Goal: Task Accomplishment & Management: Manage account settings

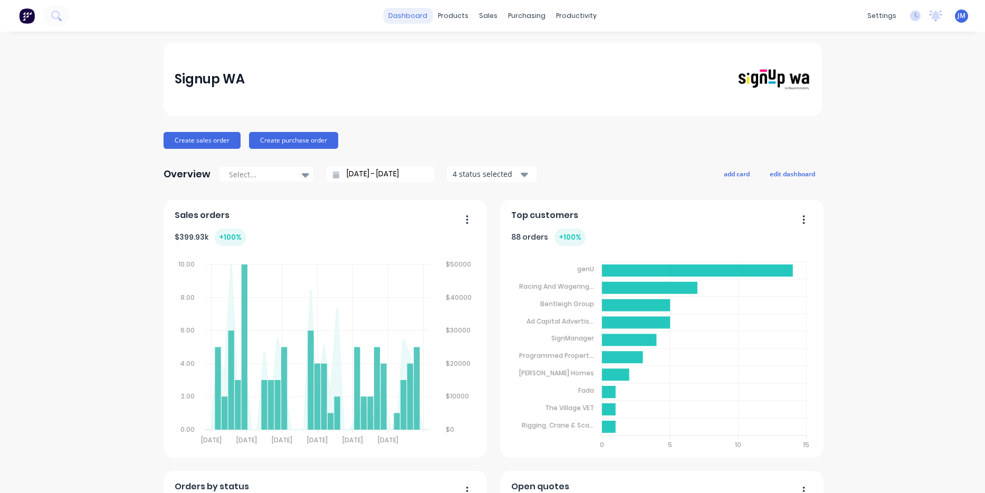
click at [416, 18] on link "dashboard" at bounding box center [408, 16] width 50 height 16
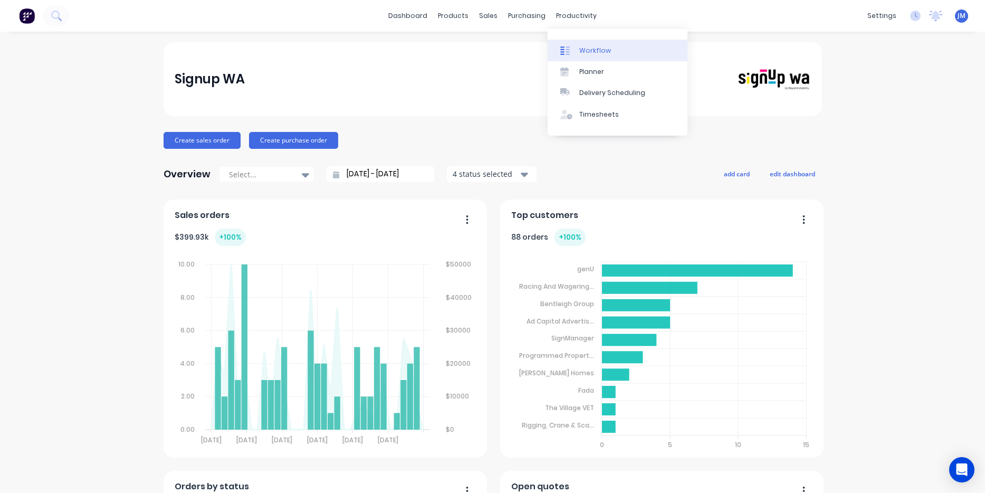
click at [582, 49] on div "Workflow" at bounding box center [596, 51] width 32 height 10
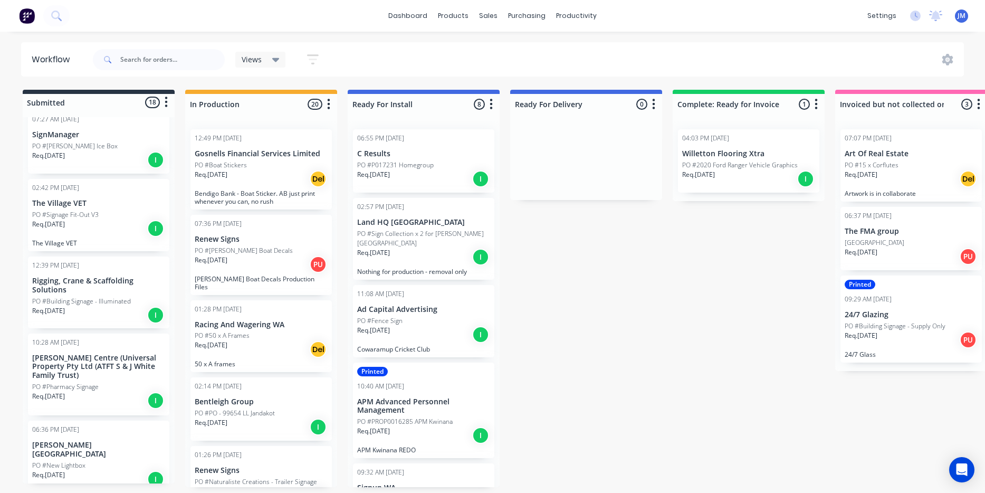
scroll to position [601, 0]
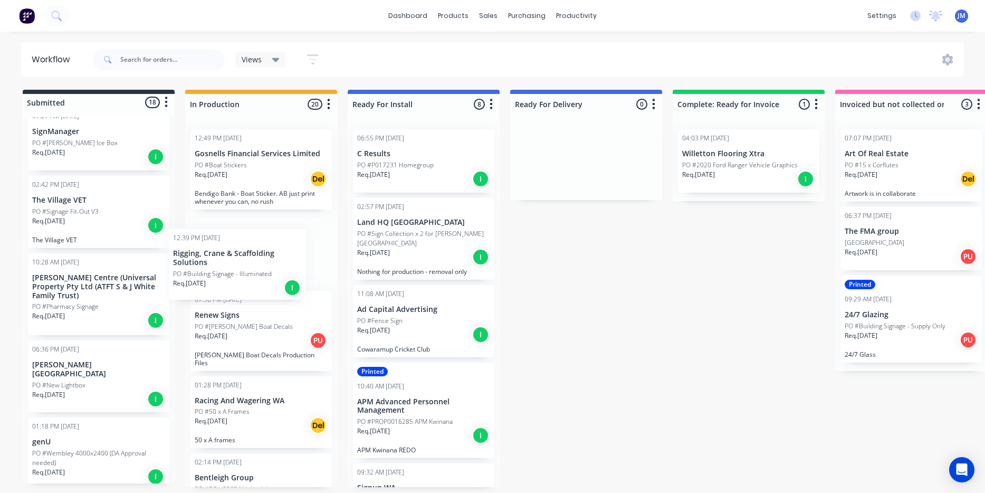
drag, startPoint x: 89, startPoint y: 271, endPoint x: 239, endPoint y: 262, distance: 150.2
click at [235, 264] on div "Submitted 18 Status colour #273444 hex #273444 Save Cancel Summaries Total orde…" at bounding box center [642, 288] width 1301 height 397
click at [240, 259] on p "PO #Building Signage - Illuminated" at bounding box center [244, 259] width 99 height 10
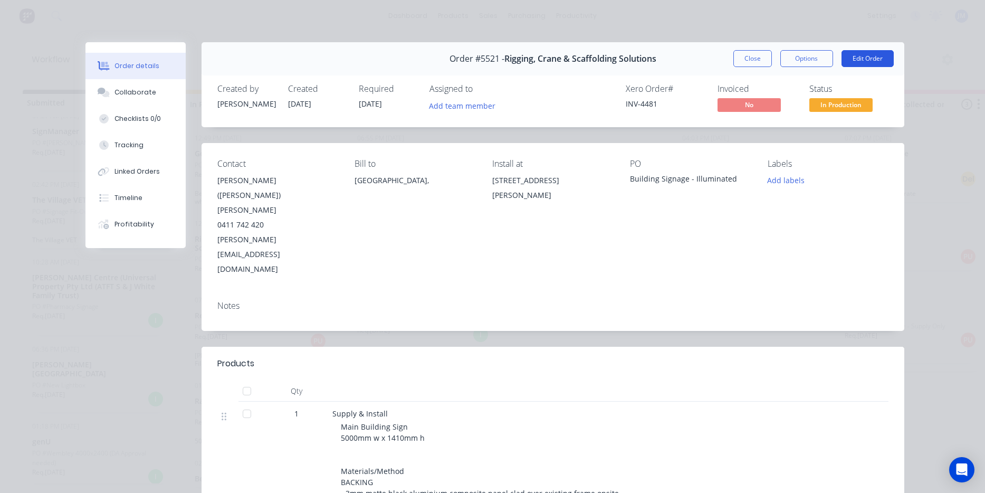
scroll to position [0, 0]
click at [865, 58] on button "Edit Order" at bounding box center [868, 58] width 52 height 17
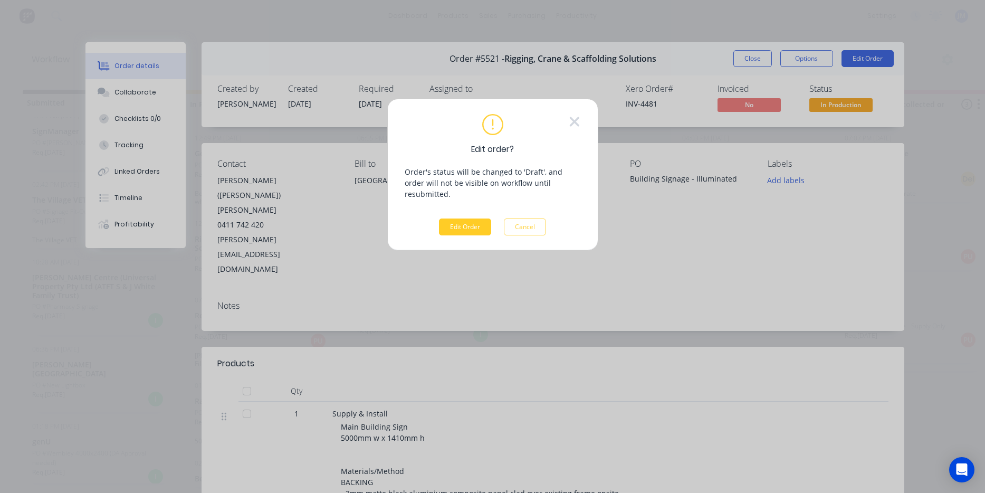
click at [477, 219] on button "Edit Order" at bounding box center [465, 227] width 52 height 17
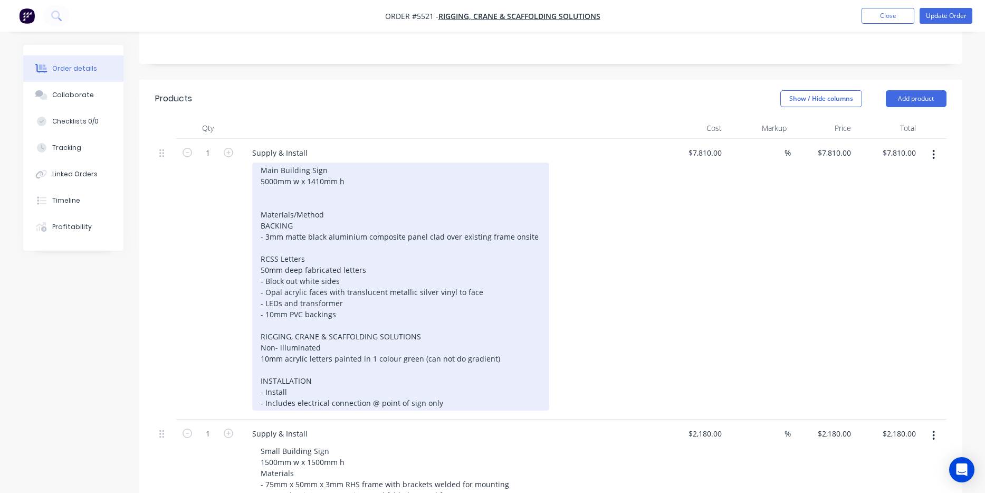
scroll to position [274, 0]
click at [534, 178] on div "Main Building Sign 5000mm w x 1410mm h Materials/Method BACKING - 3mm matte bla…" at bounding box center [400, 288] width 297 height 248
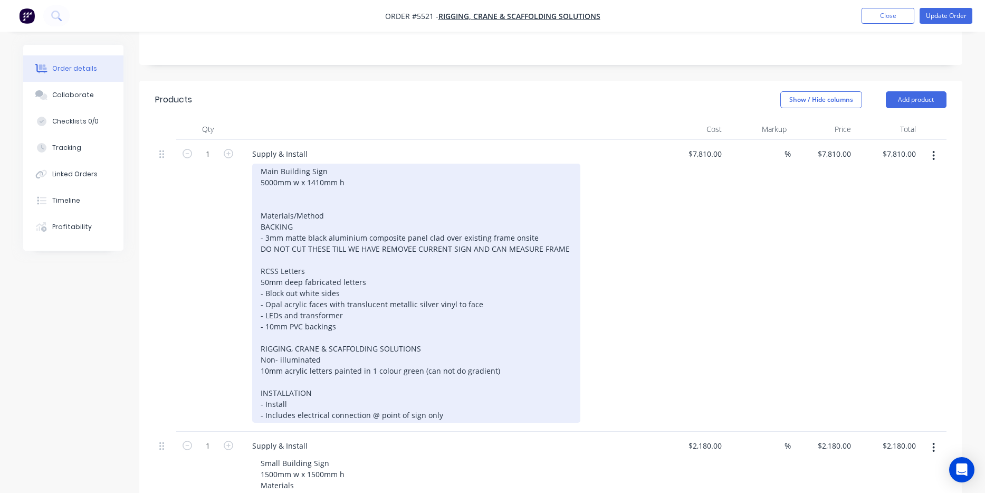
click at [410, 192] on div "Main Building Sign 5000mm w x 1410mm h Materials/Method BACKING - 3mm matte bla…" at bounding box center [416, 293] width 328 height 259
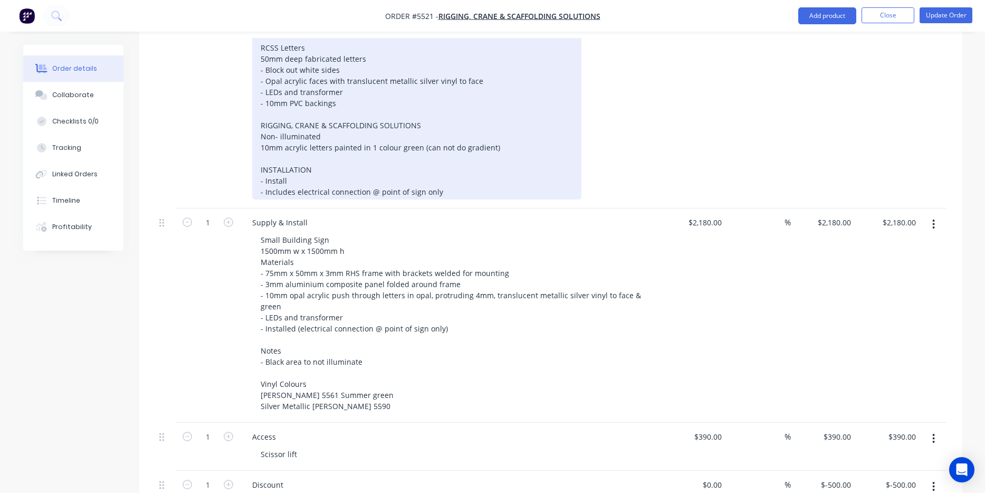
scroll to position [471, 0]
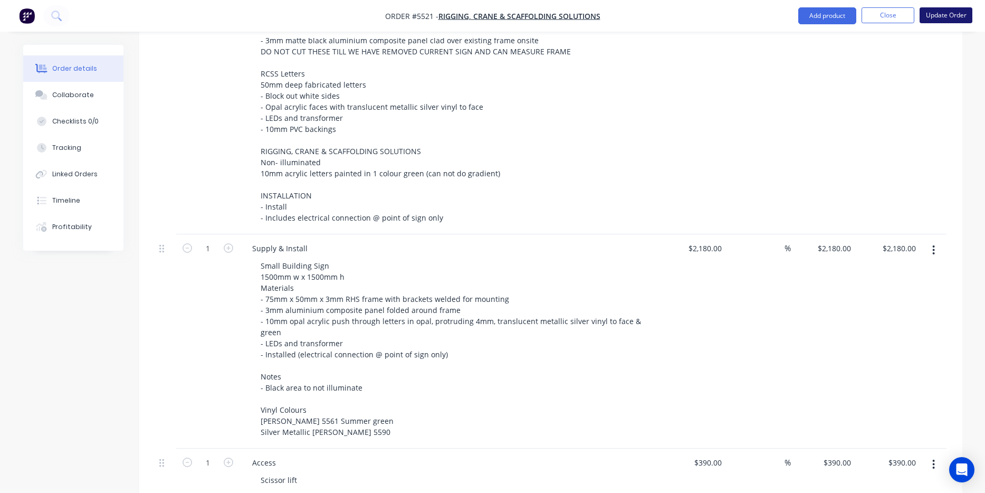
click at [951, 15] on button "Update Order" at bounding box center [946, 15] width 53 height 16
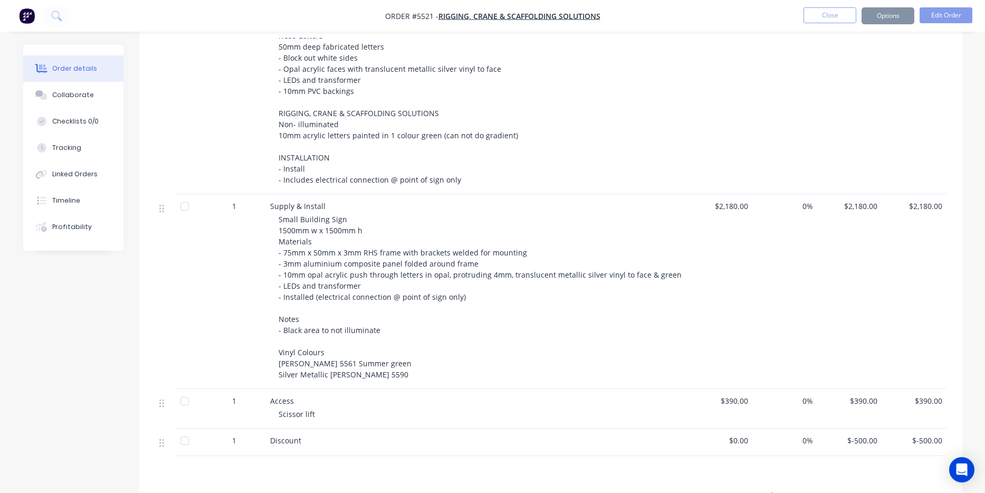
scroll to position [0, 0]
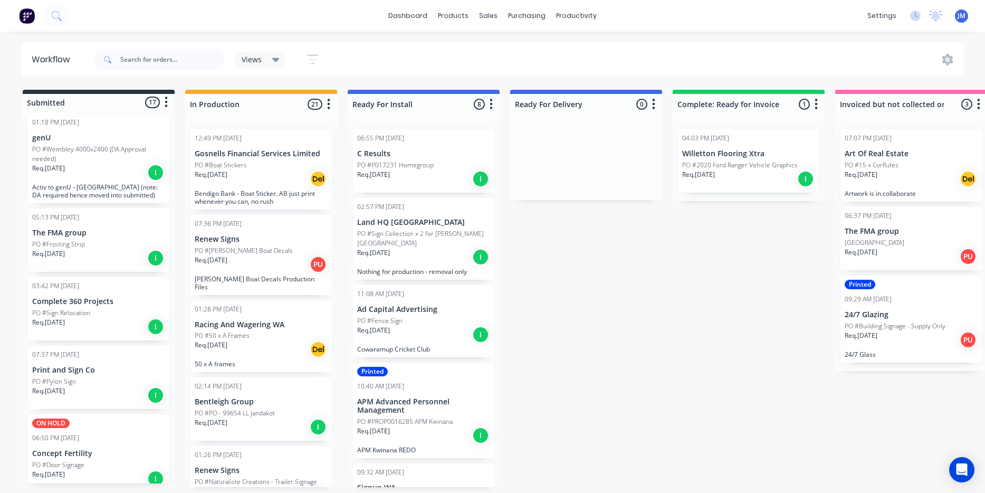
scroll to position [903, 0]
click at [104, 388] on div "Req. 28/03/25 I" at bounding box center [98, 397] width 133 height 18
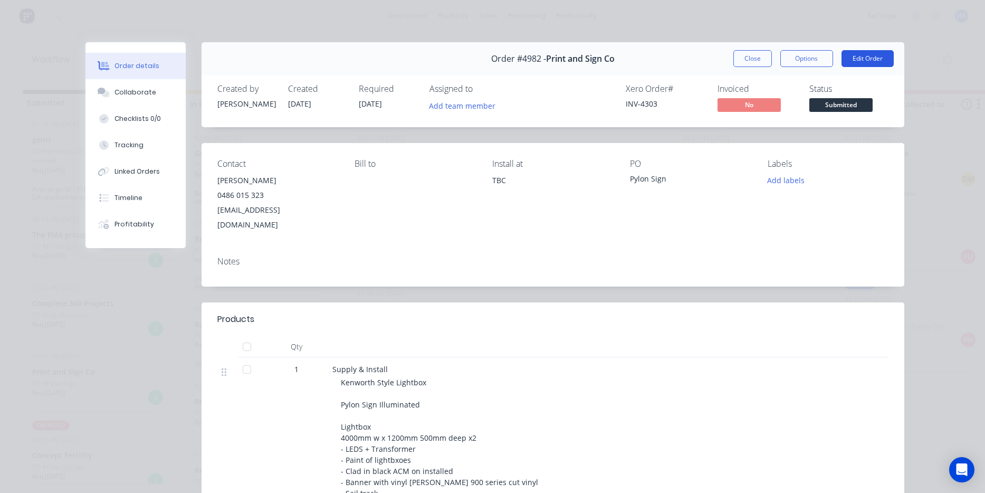
click at [857, 61] on button "Edit Order" at bounding box center [868, 58] width 52 height 17
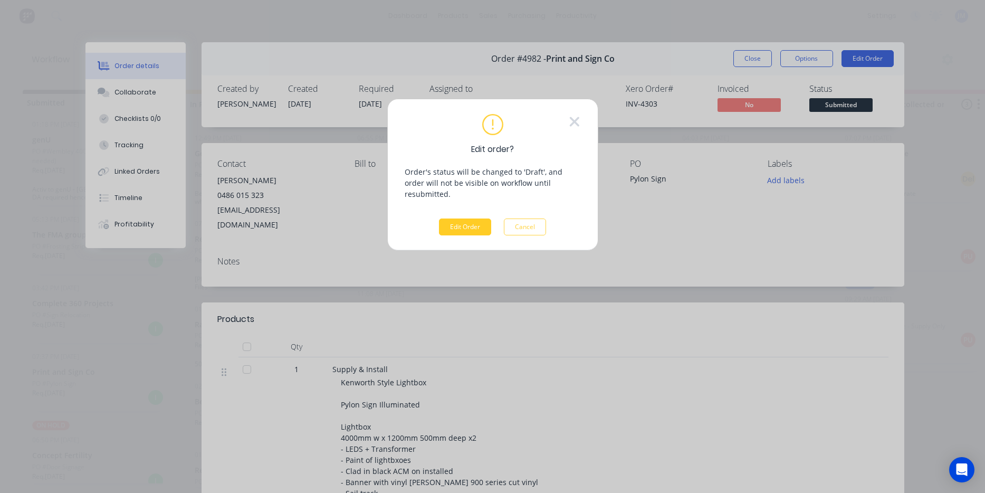
click at [486, 219] on button "Edit Order" at bounding box center [465, 227] width 52 height 17
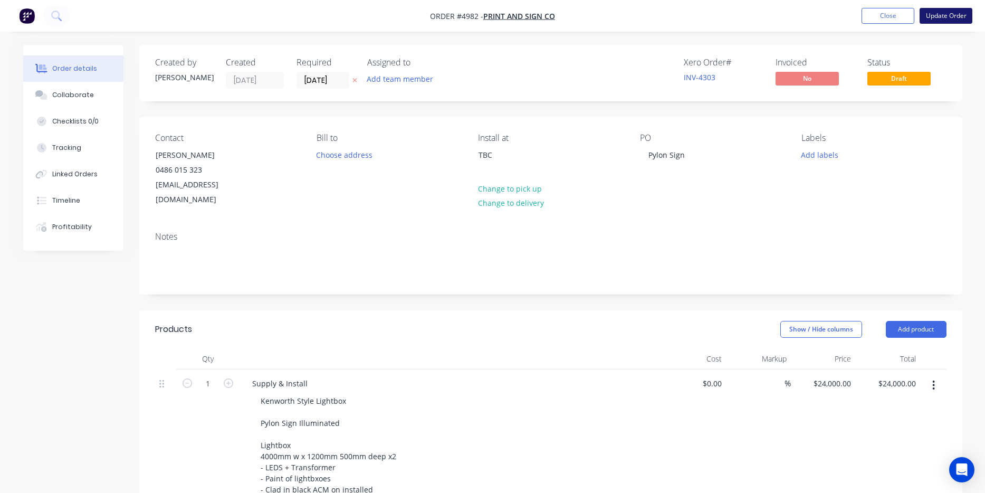
click at [938, 15] on button "Update Order" at bounding box center [946, 16] width 53 height 16
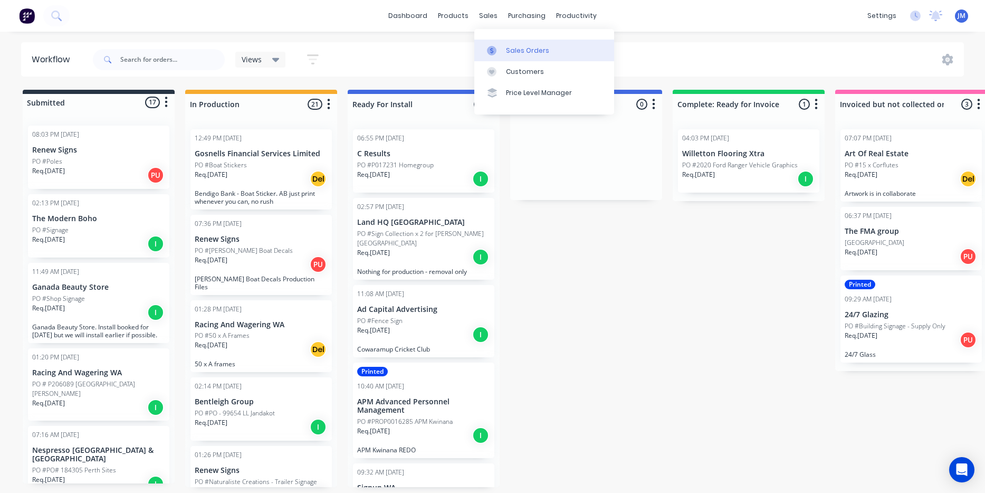
click at [514, 50] on div "Sales Orders" at bounding box center [527, 51] width 43 height 10
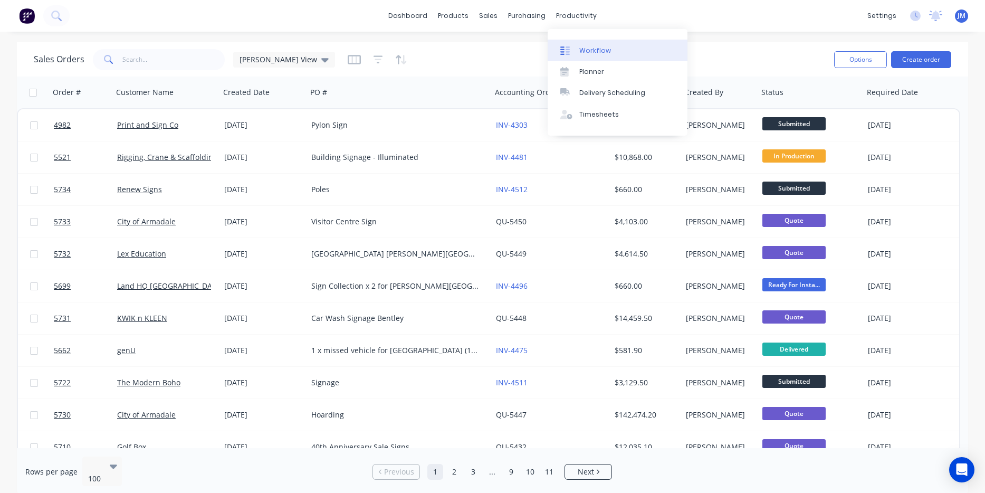
click at [585, 44] on link "Workflow" at bounding box center [618, 50] width 140 height 21
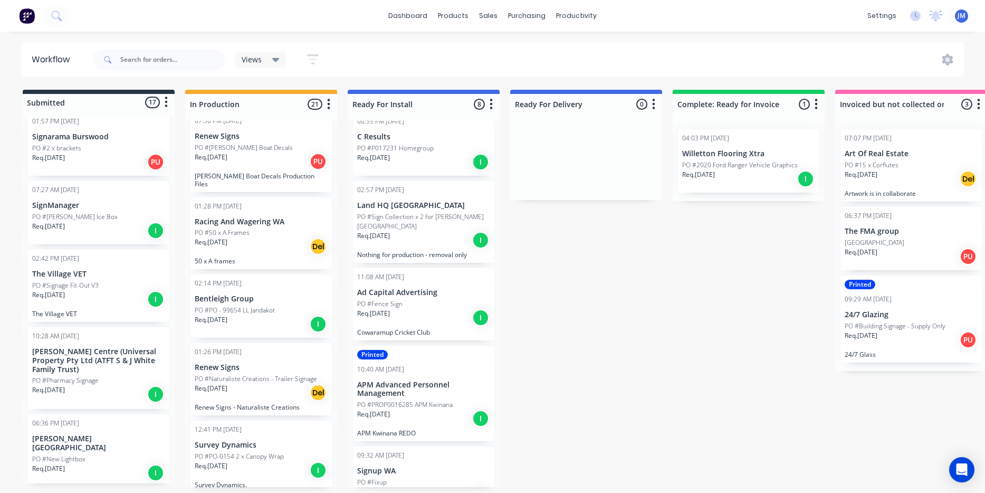
scroll to position [105, 0]
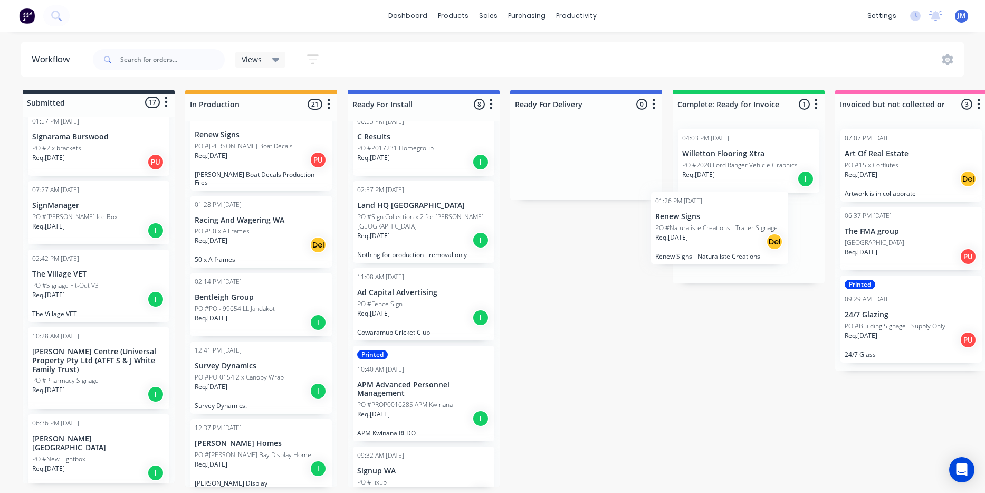
drag, startPoint x: 242, startPoint y: 385, endPoint x: 713, endPoint y: 238, distance: 493.2
click at [708, 244] on div "Submitted 17 Status colour #273444 hex #273444 Save Cancel Summaries Total orde…" at bounding box center [642, 288] width 1301 height 397
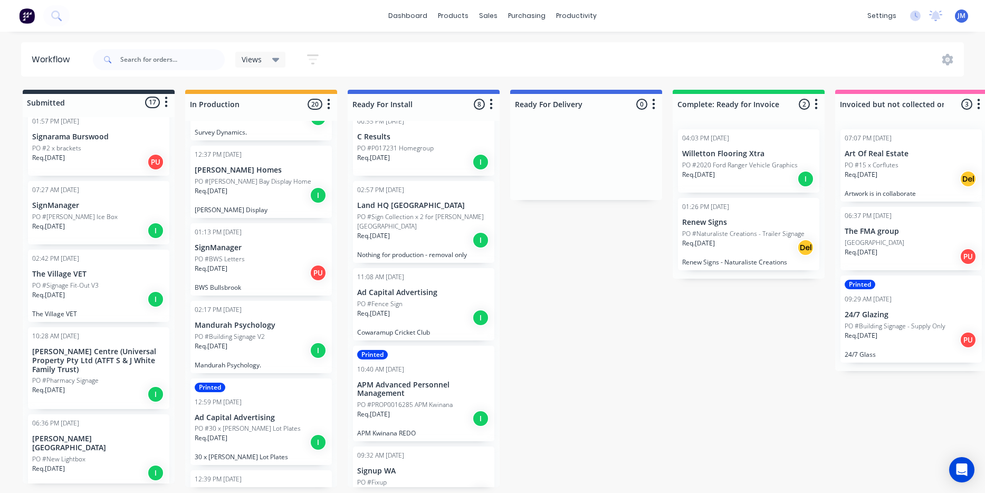
scroll to position [373, 0]
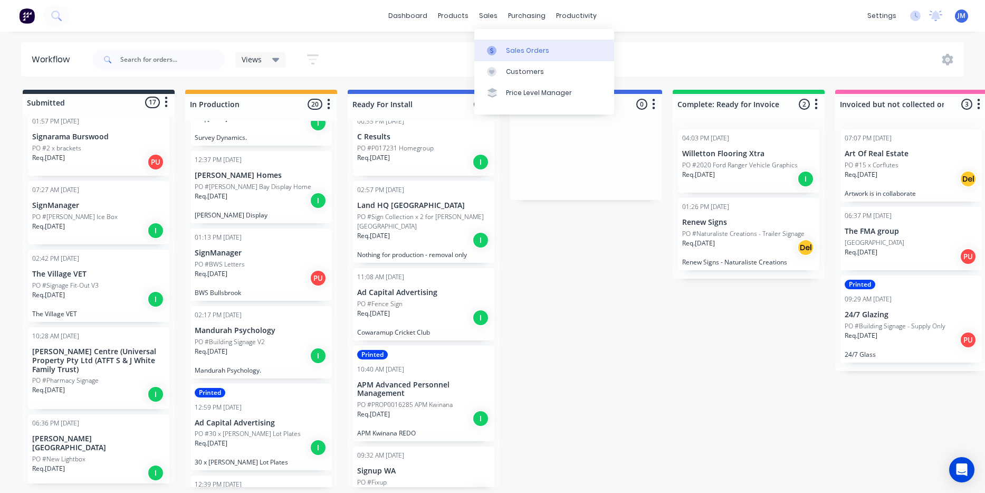
click at [526, 54] on div "Sales Orders" at bounding box center [527, 51] width 43 height 10
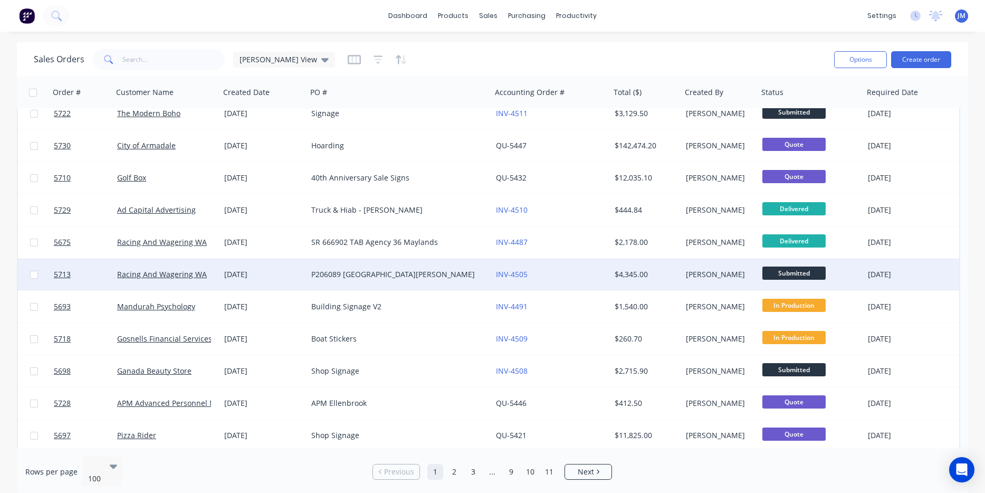
scroll to position [275, 0]
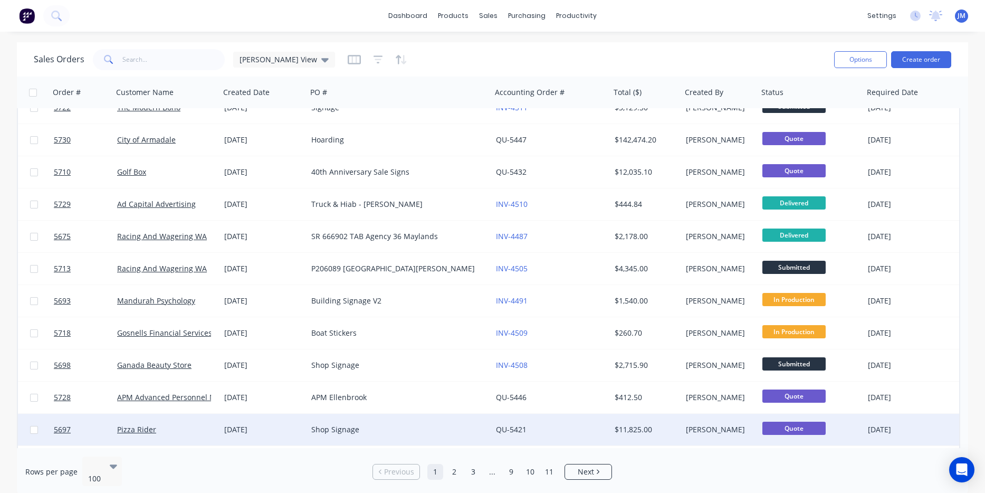
click at [347, 431] on div "Shop Signage" at bounding box center [394, 429] width 167 height 11
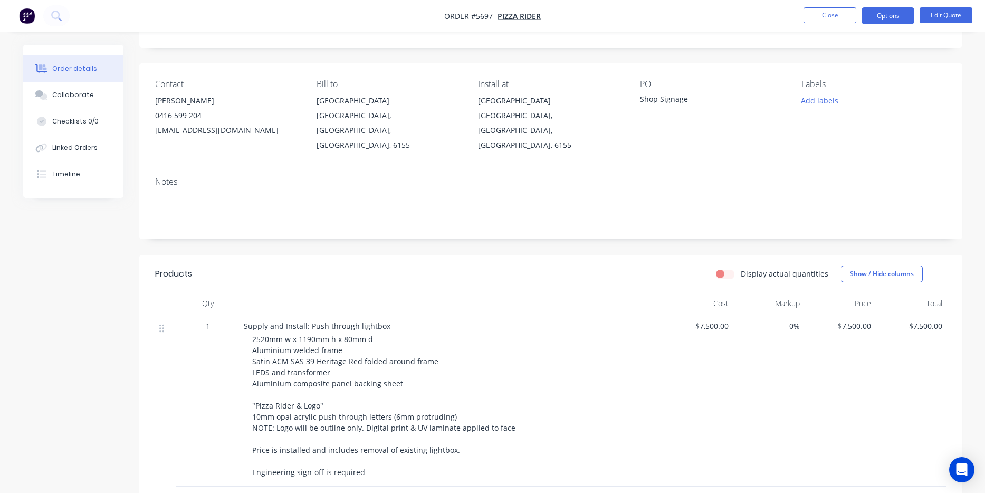
scroll to position [64, 0]
